Goal: Information Seeking & Learning: Learn about a topic

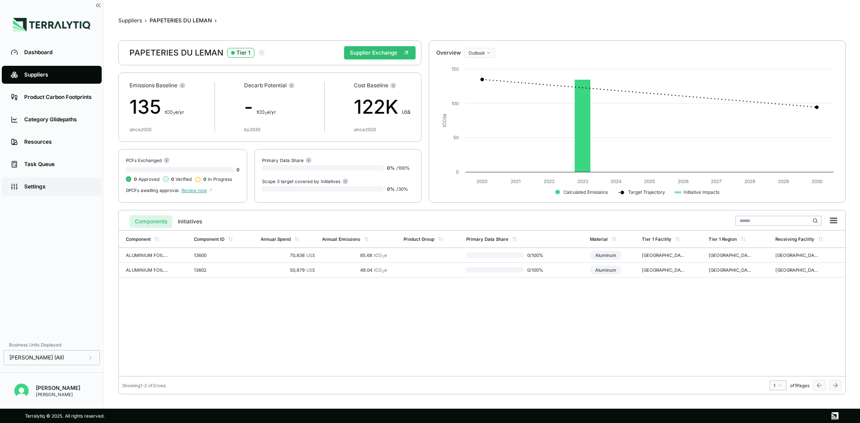
click at [56, 178] on link "Settings" at bounding box center [52, 187] width 100 height 18
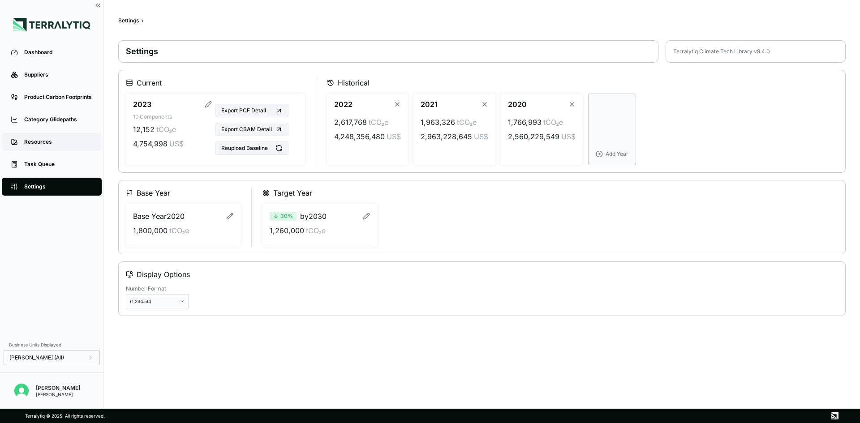
click at [55, 142] on div "Resources" at bounding box center [58, 141] width 68 height 7
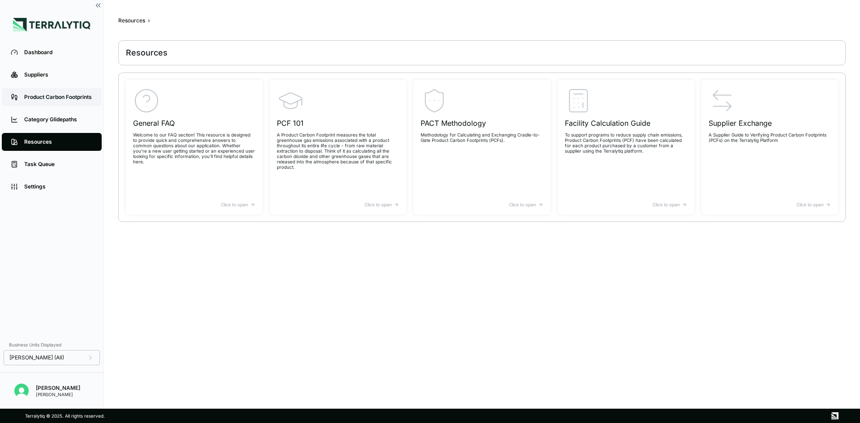
click at [52, 93] on link "Product Carbon Footprints" at bounding box center [52, 97] width 100 height 18
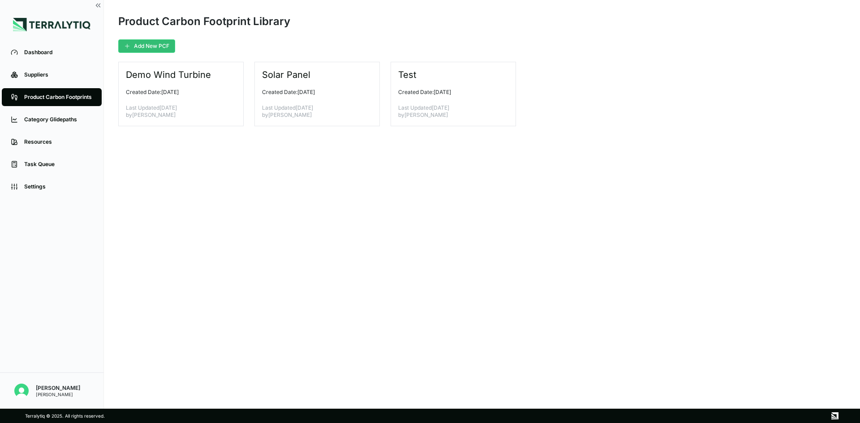
click at [56, 85] on li "Suppliers" at bounding box center [51, 75] width 103 height 22
click at [56, 76] on div "Suppliers" at bounding box center [58, 74] width 68 height 7
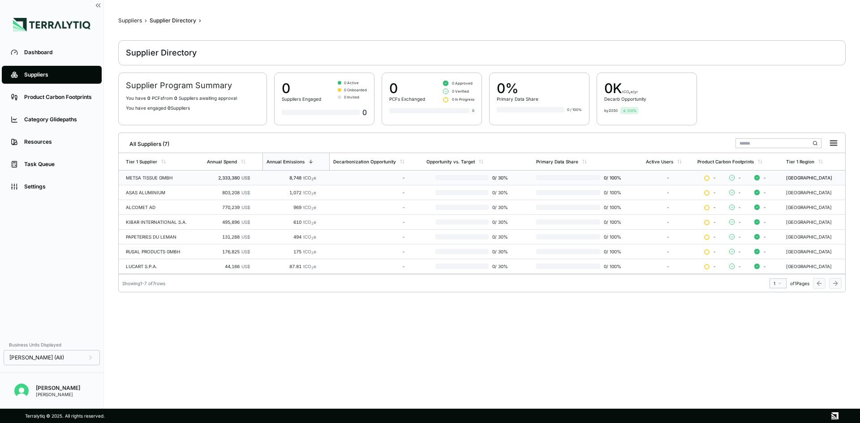
click at [172, 178] on div "METSA TISSUE GMBH" at bounding box center [163, 177] width 74 height 5
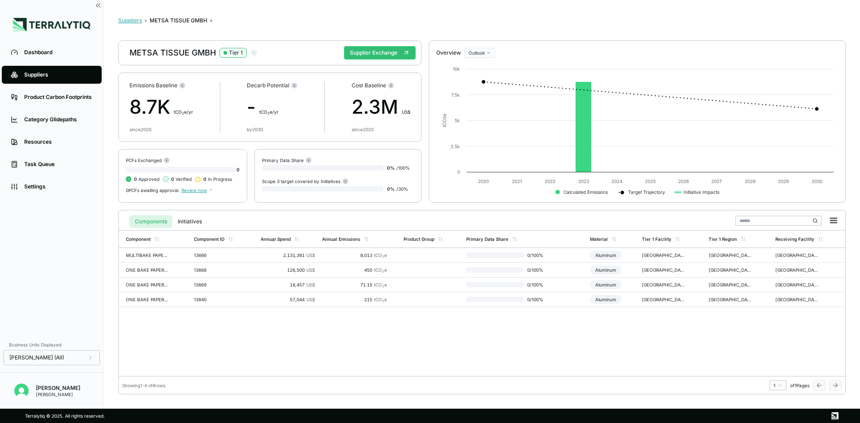
click at [128, 23] on button "Suppliers" at bounding box center [130, 20] width 24 height 7
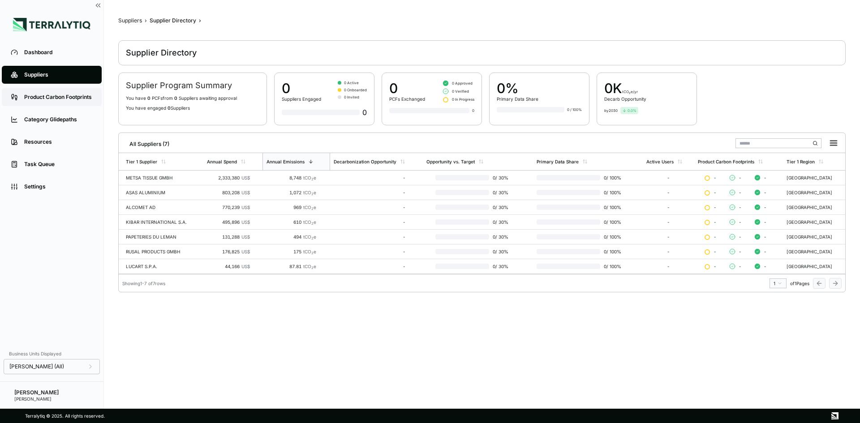
click at [49, 101] on div "Product Carbon Footprints" at bounding box center [58, 97] width 68 height 7
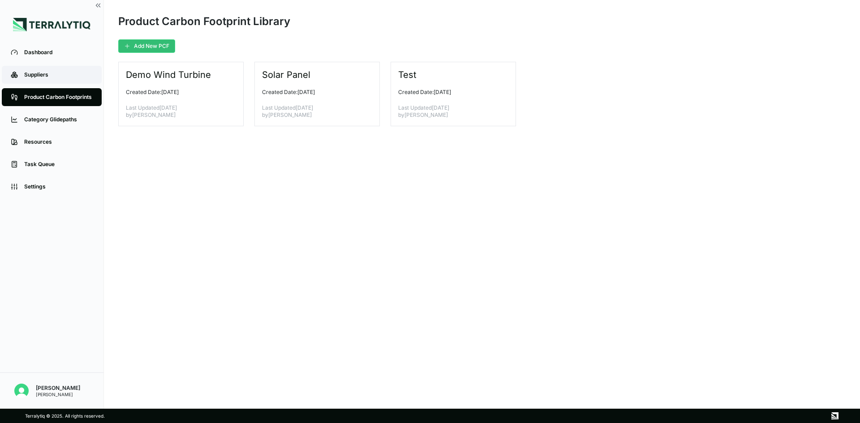
click at [63, 76] on div "Suppliers" at bounding box center [58, 74] width 68 height 7
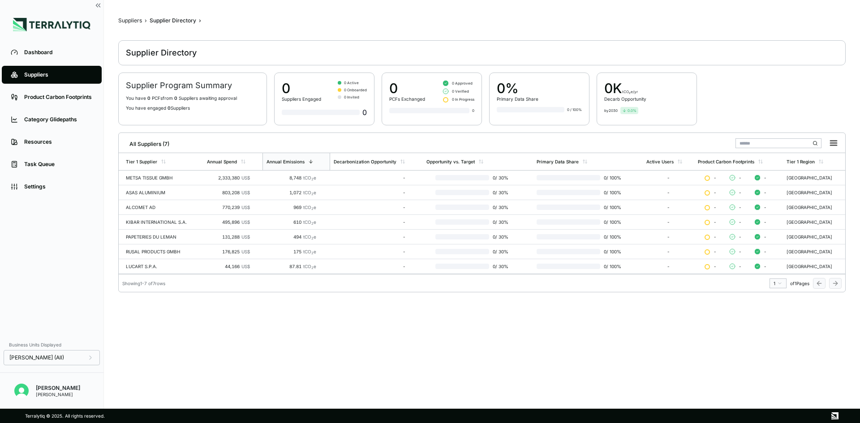
click at [376, 336] on main "Suppliers › Supplier Directory › Supplier Directory Supplier Program Summary Yo…" at bounding box center [481, 207] width 727 height 380
click at [344, 338] on main "Suppliers › Supplier Directory › Supplier Directory Supplier Program Summary Yo…" at bounding box center [481, 207] width 727 height 380
click at [59, 74] on div "Suppliers" at bounding box center [58, 74] width 68 height 7
click at [141, 176] on div "METSA TISSUE GMBH" at bounding box center [163, 177] width 74 height 5
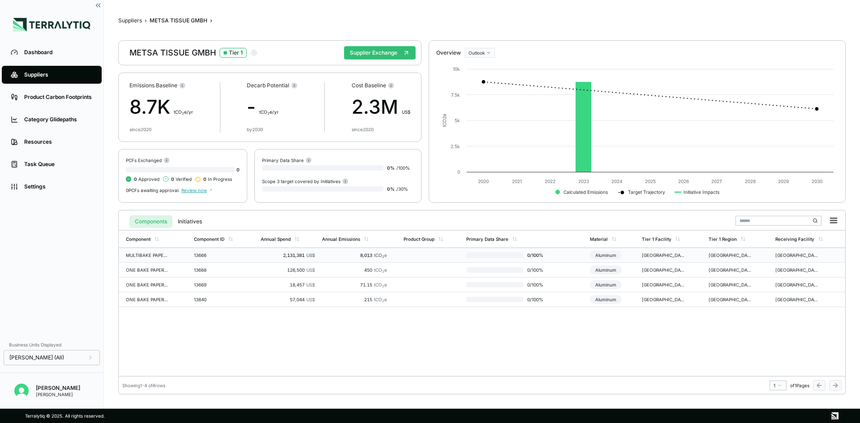
click at [164, 256] on div "MULTIBAKE PAPER 2SS WHITE 39GSMX760MM" at bounding box center [147, 254] width 43 height 5
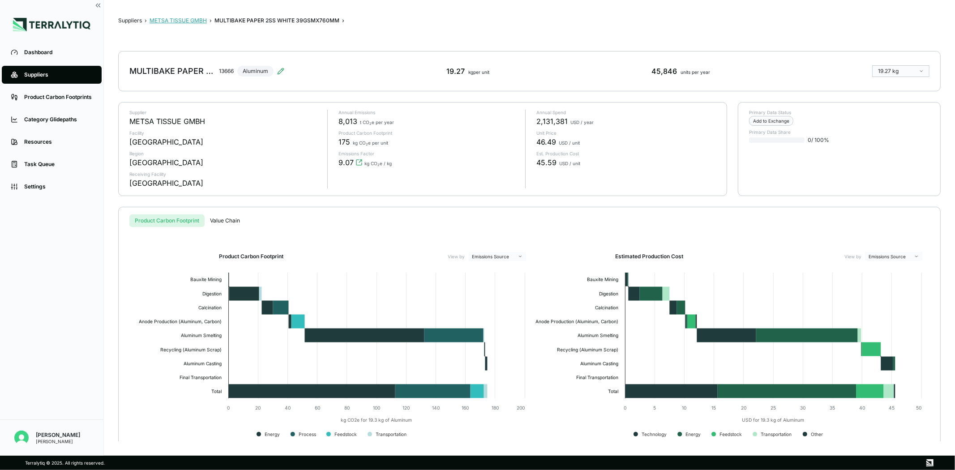
click at [161, 19] on button "METSA TISSUE GMBH" at bounding box center [178, 20] width 57 height 7
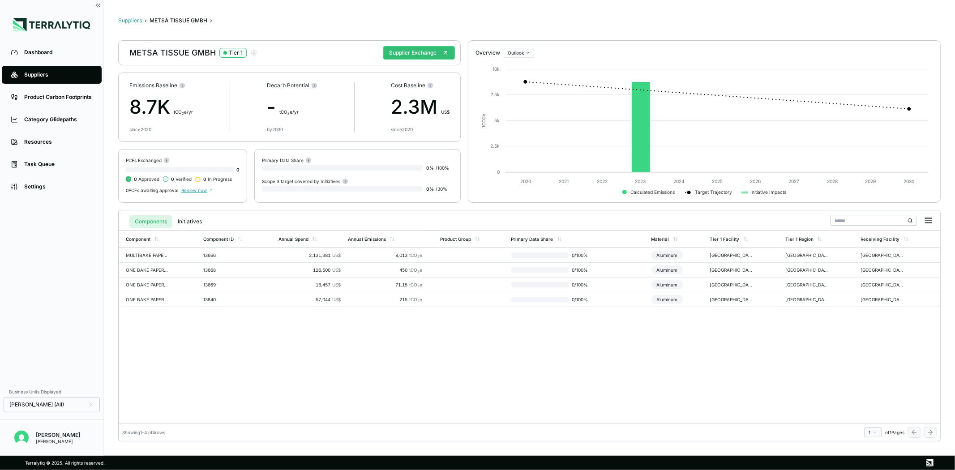
click at [137, 18] on button "Suppliers" at bounding box center [130, 20] width 24 height 7
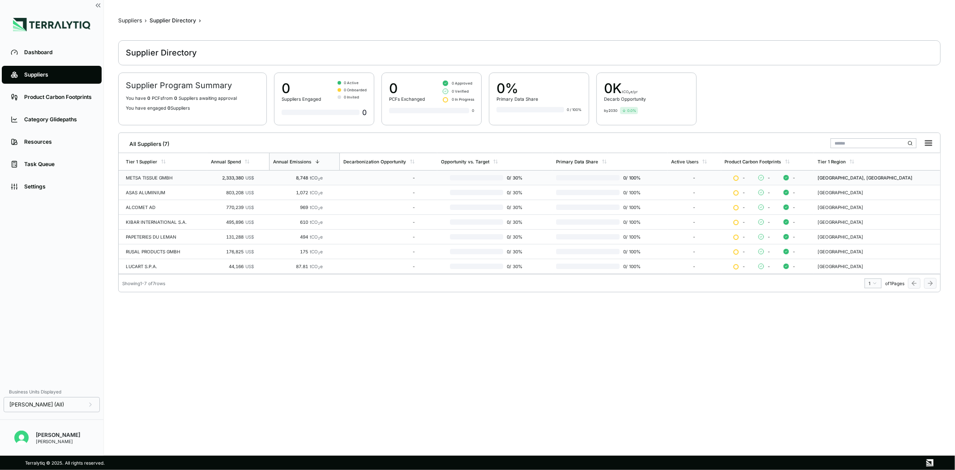
click at [165, 178] on div "METSA TISSUE GMBH" at bounding box center [165, 177] width 78 height 5
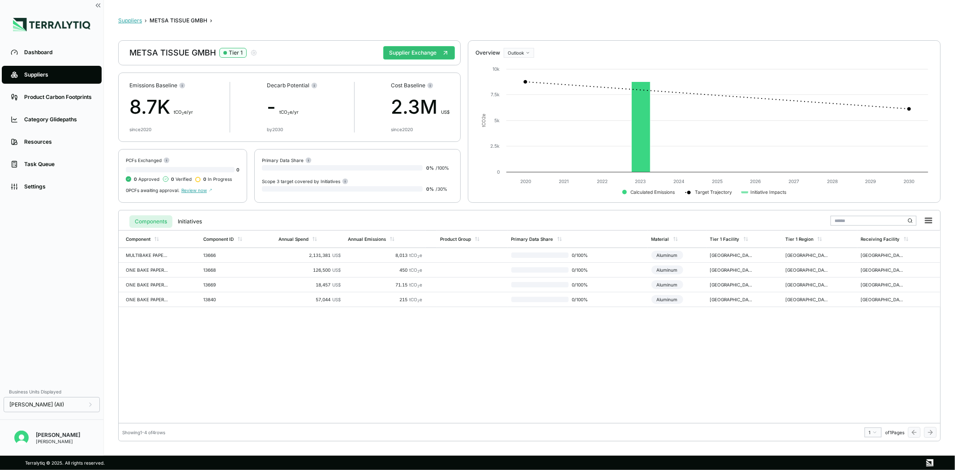
click at [135, 18] on button "Suppliers" at bounding box center [130, 20] width 24 height 7
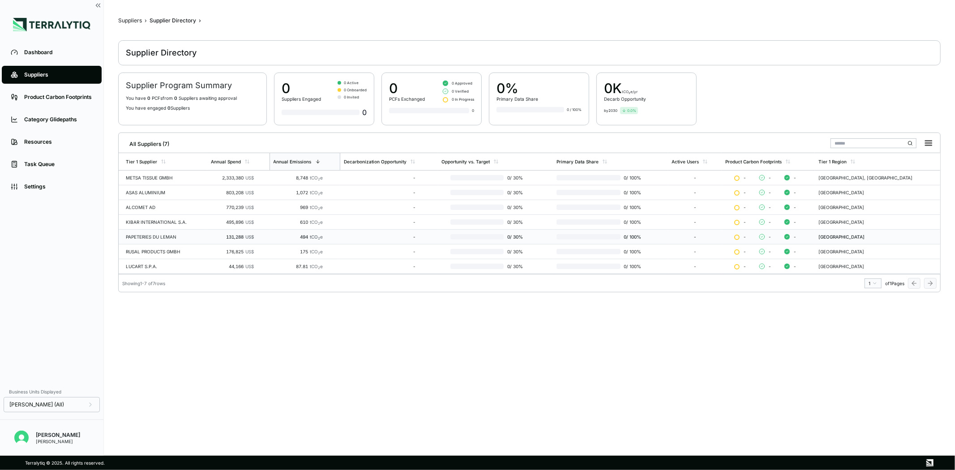
click at [178, 240] on td "PAPETERIES DU LEMAN" at bounding box center [163, 237] width 89 height 15
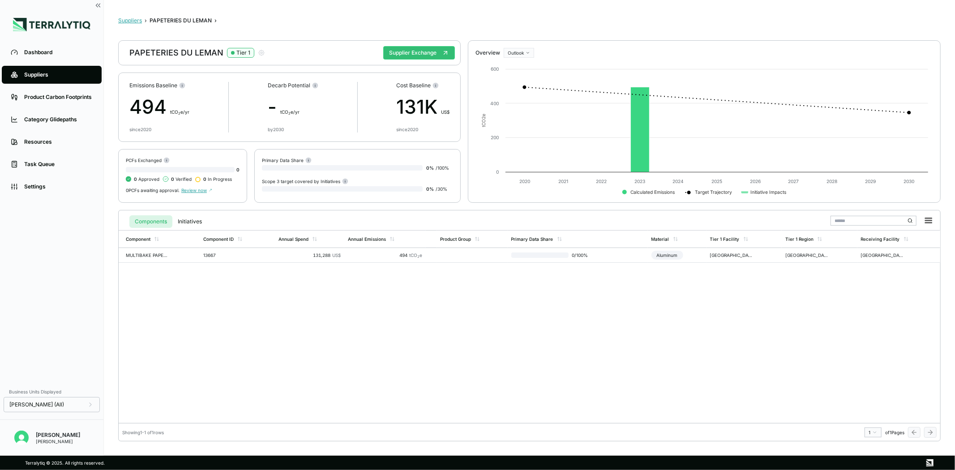
click at [139, 21] on button "Suppliers" at bounding box center [130, 20] width 24 height 7
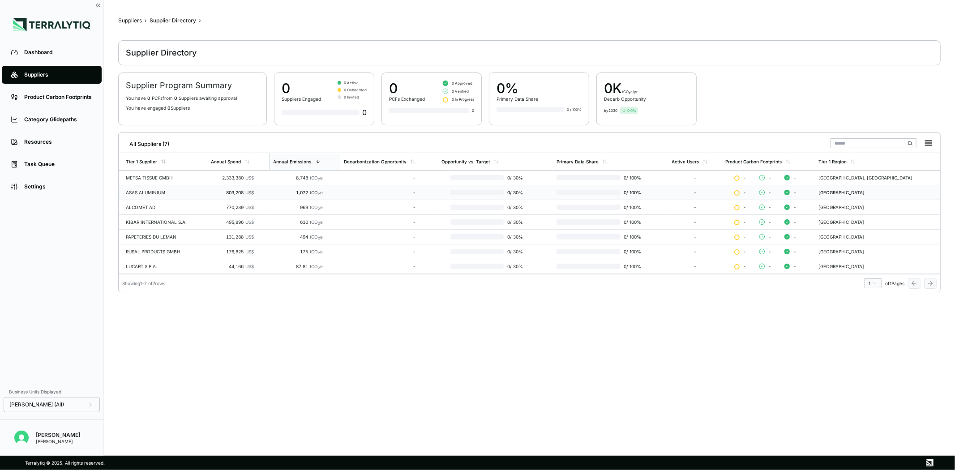
click at [172, 198] on td "ASAS ALUMINIUM" at bounding box center [163, 192] width 89 height 15
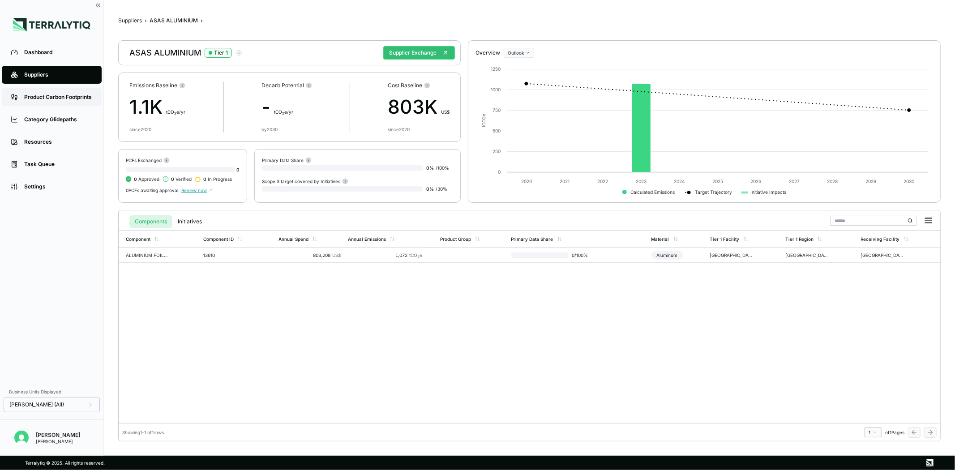
click at [55, 95] on div "Product Carbon Footprints" at bounding box center [58, 97] width 68 height 7
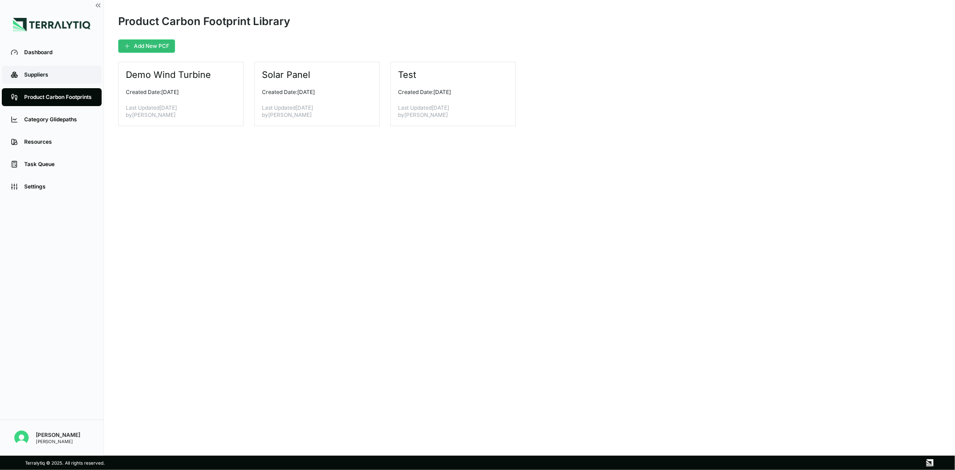
click at [57, 74] on div "Suppliers" at bounding box center [58, 74] width 68 height 7
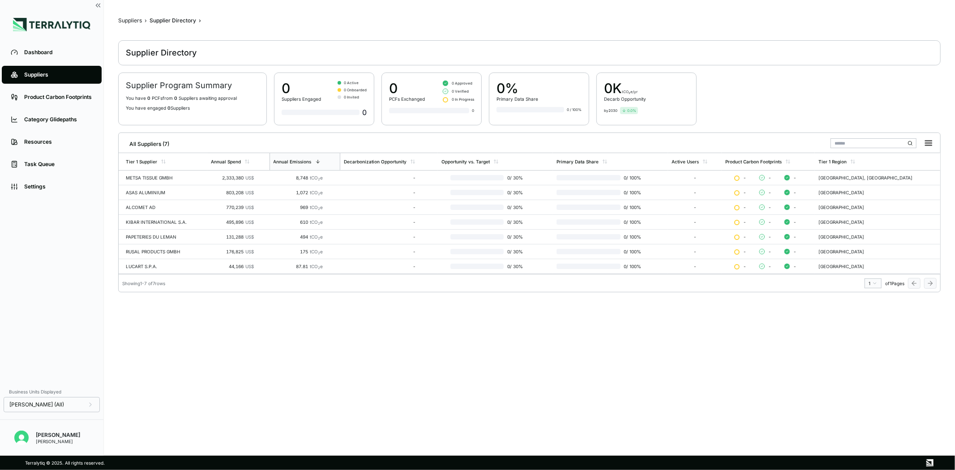
click at [143, 360] on main "Suppliers › Supplier Directory › Supplier Directory Supplier Program Summary Yo…" at bounding box center [529, 230] width 822 height 427
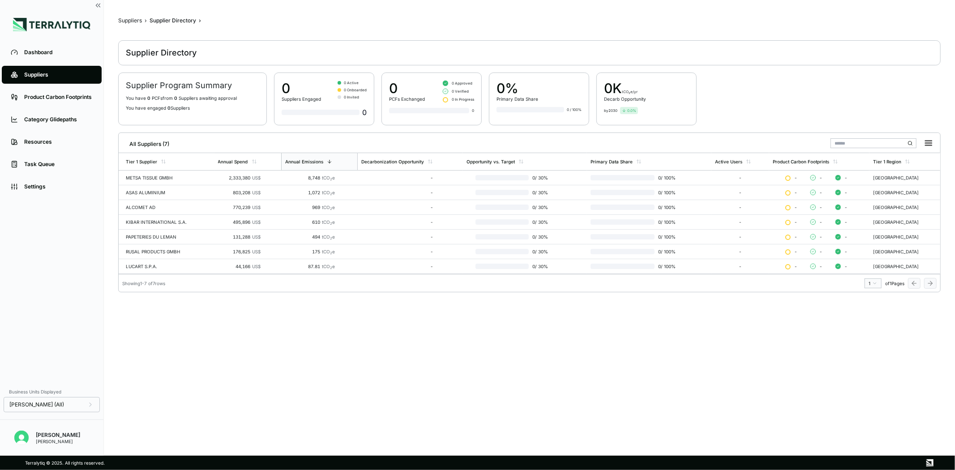
click at [176, 329] on main "Suppliers › Supplier Directory › Supplier Directory Supplier Program Summary Yo…" at bounding box center [529, 230] width 822 height 427
click at [196, 181] on td "METSA TISSUE GMBH" at bounding box center [166, 178] width 95 height 15
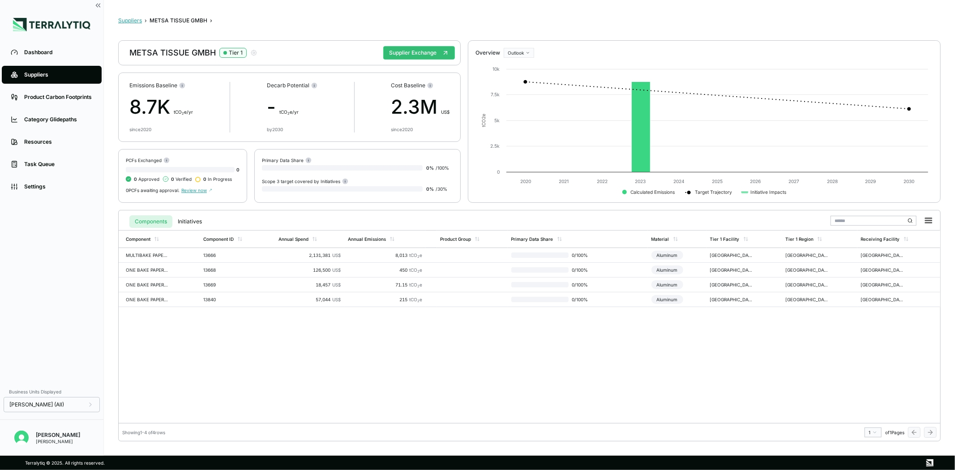
click at [131, 19] on button "Suppliers" at bounding box center [130, 20] width 24 height 7
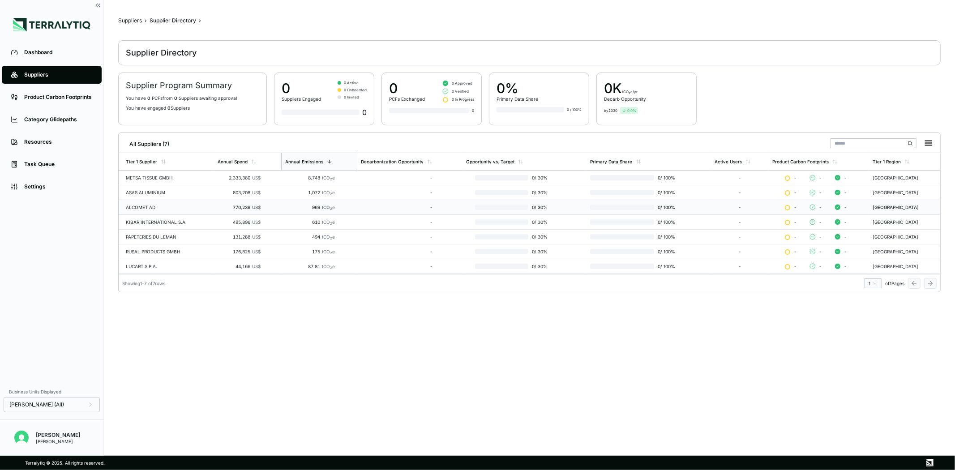
click at [283, 214] on td "969 tCO 2 e" at bounding box center [319, 207] width 77 height 15
